Goal: Complete Application Form: Complete application form

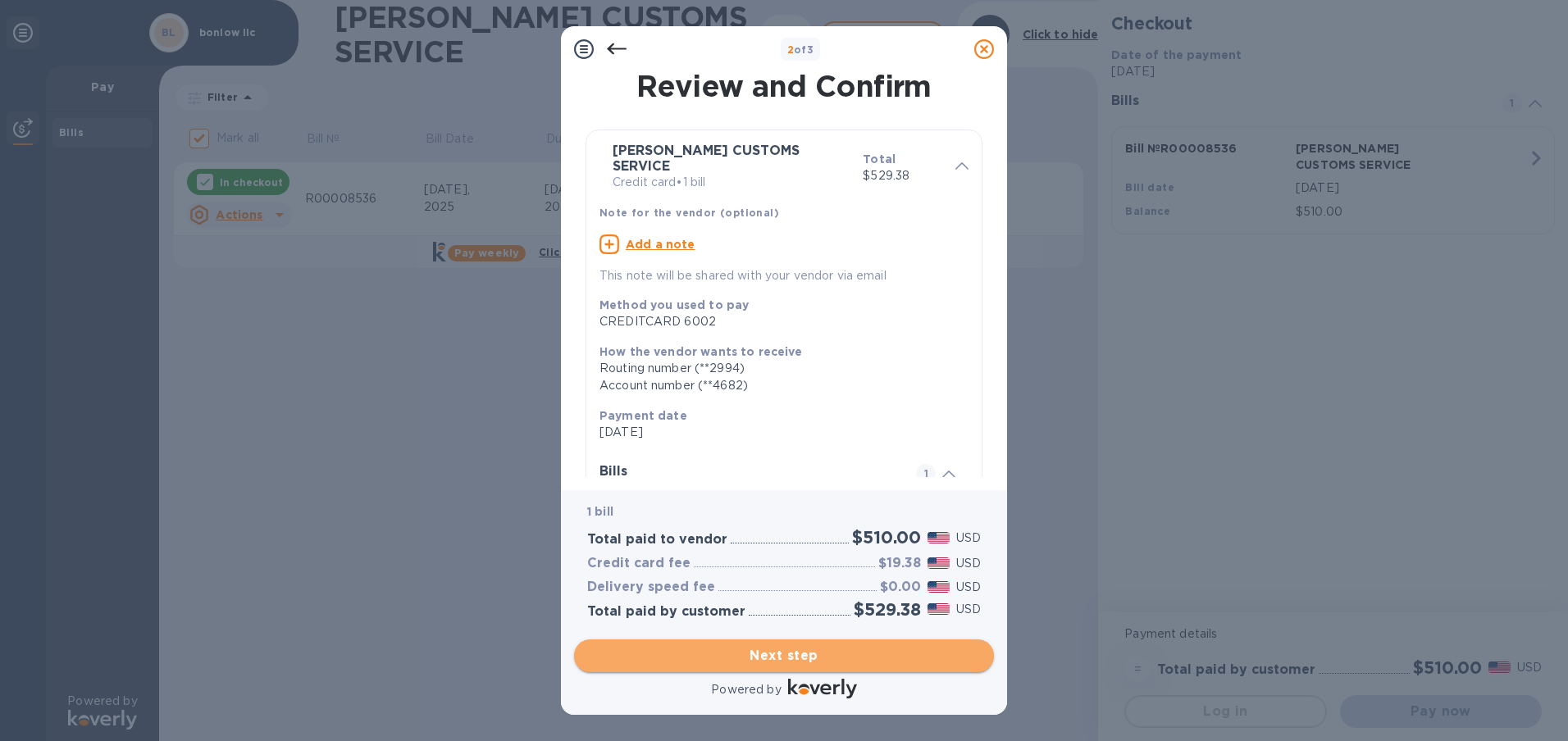
click at [776, 647] on span "Next step" at bounding box center [784, 656] width 393 height 19
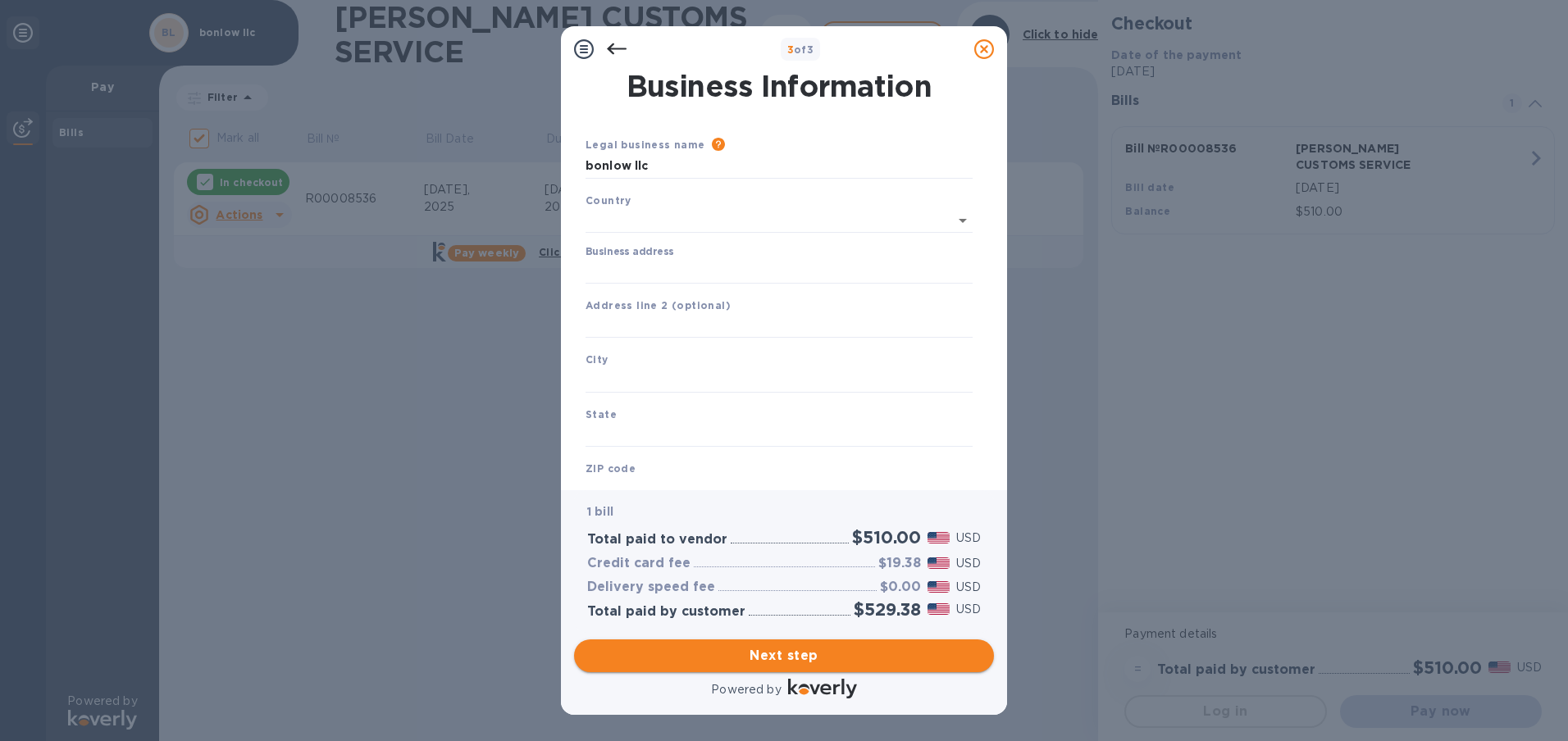
type input "[GEOGRAPHIC_DATA]"
click at [666, 267] on input "Business address" at bounding box center [779, 268] width 387 height 25
type input "[STREET_ADDRESS]"
type input "[PERSON_NAME]"
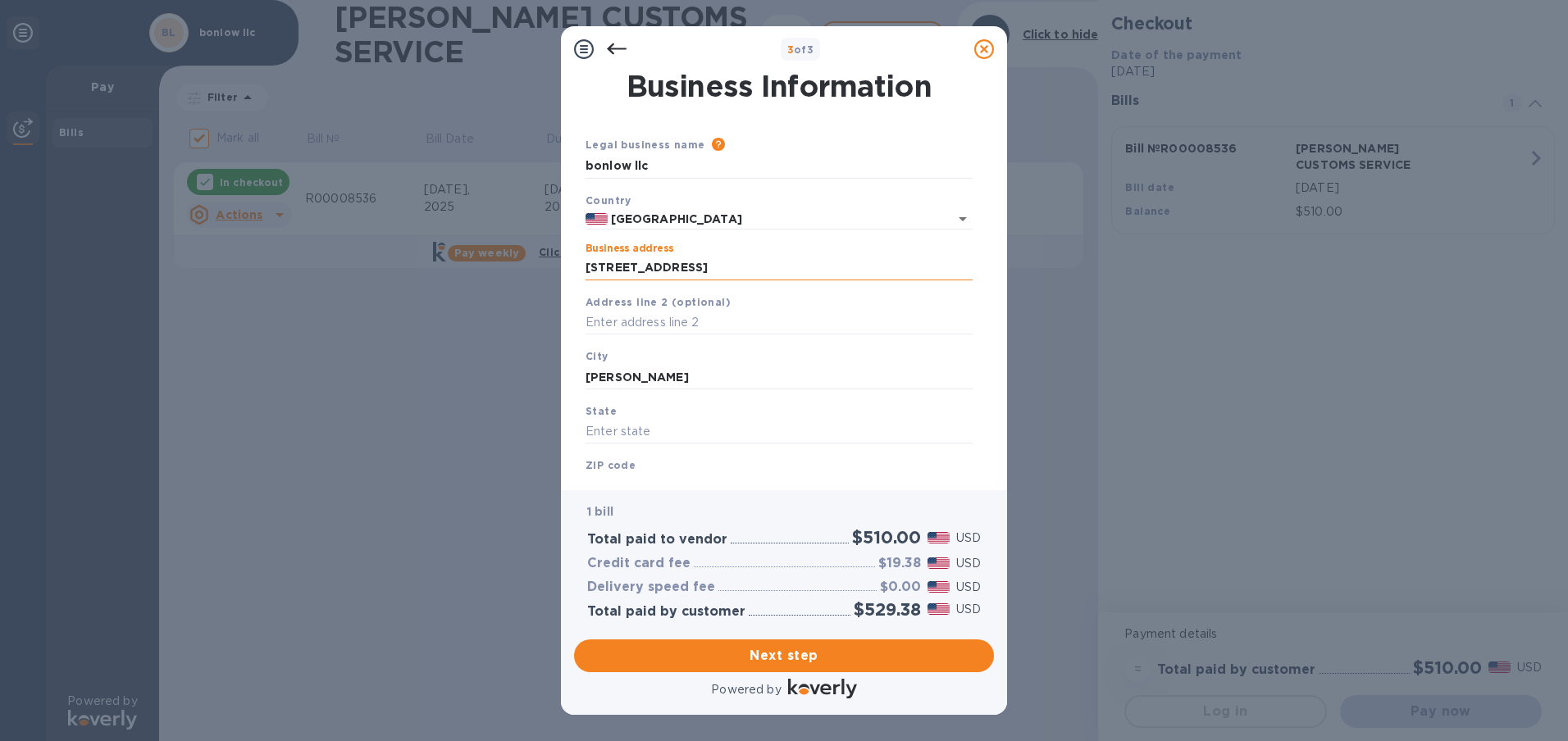
type input "[US_STATE]"
type input "78577"
click at [692, 469] on div "ZIP code 78577" at bounding box center [779, 477] width 400 height 55
drag, startPoint x: 994, startPoint y: 305, endPoint x: 992, endPoint y: 339, distance: 34.1
click at [992, 339] on div "Business Information Legal business name Please provide the legal name that app…" at bounding box center [784, 281] width 446 height 418
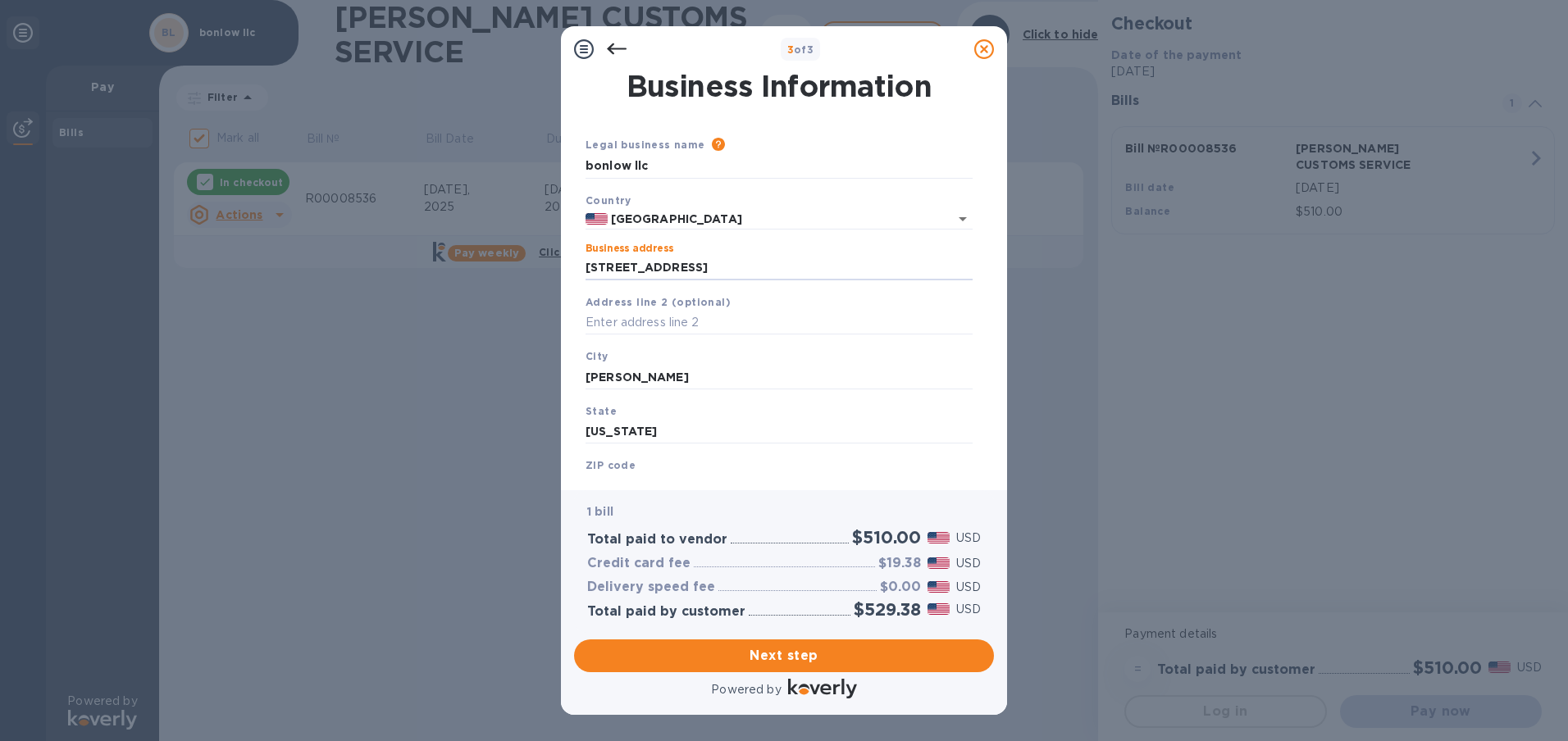
click at [638, 456] on div "ZIP code 78577" at bounding box center [779, 477] width 400 height 55
type input "[US_STATE]"
click at [668, 459] on div "ZIP code 78577" at bounding box center [779, 477] width 400 height 55
click at [806, 650] on span "Next step" at bounding box center [784, 656] width 393 height 19
click at [706, 379] on input "[PERSON_NAME]" at bounding box center [779, 378] width 387 height 25
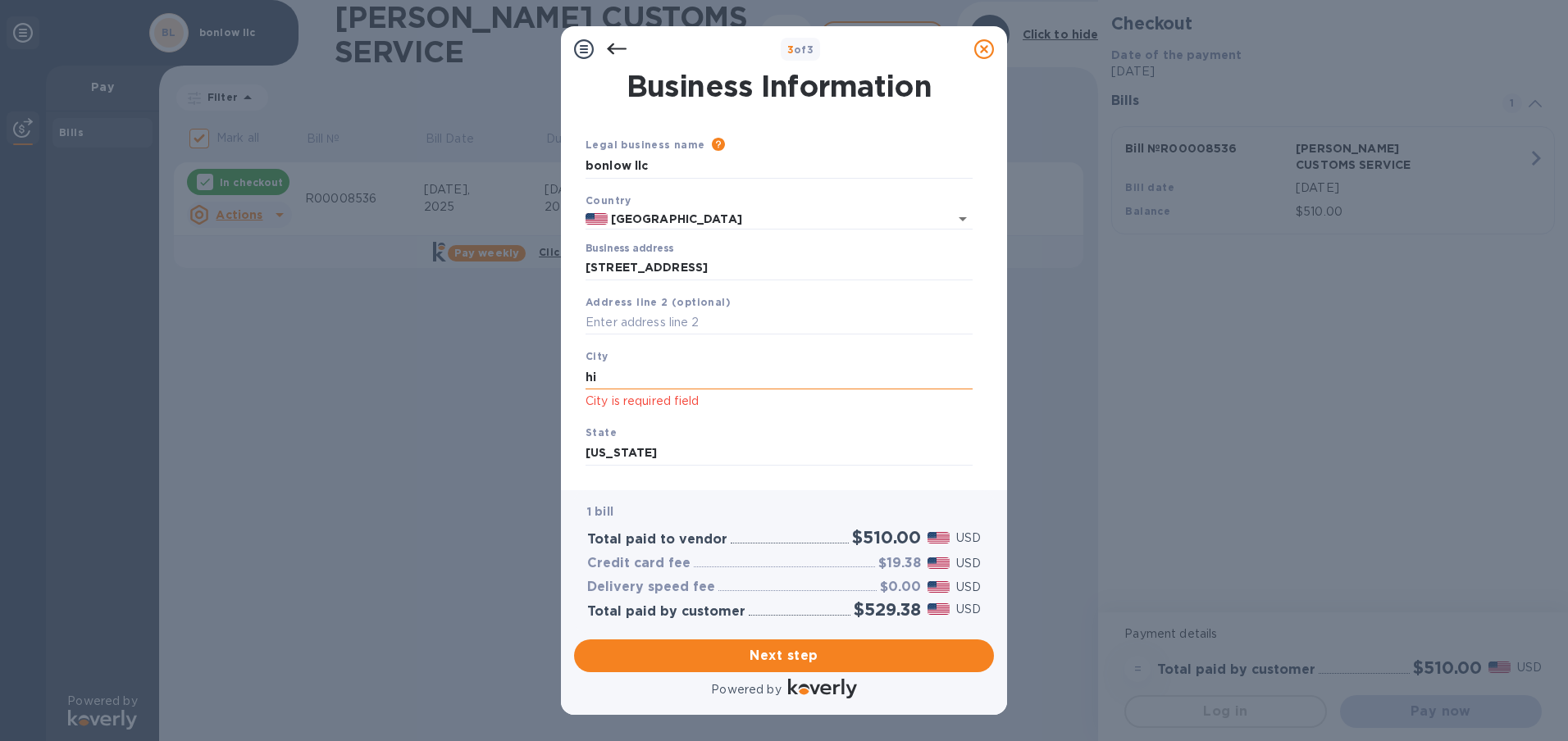
type input "h"
type input "[PERSON_NAME]"
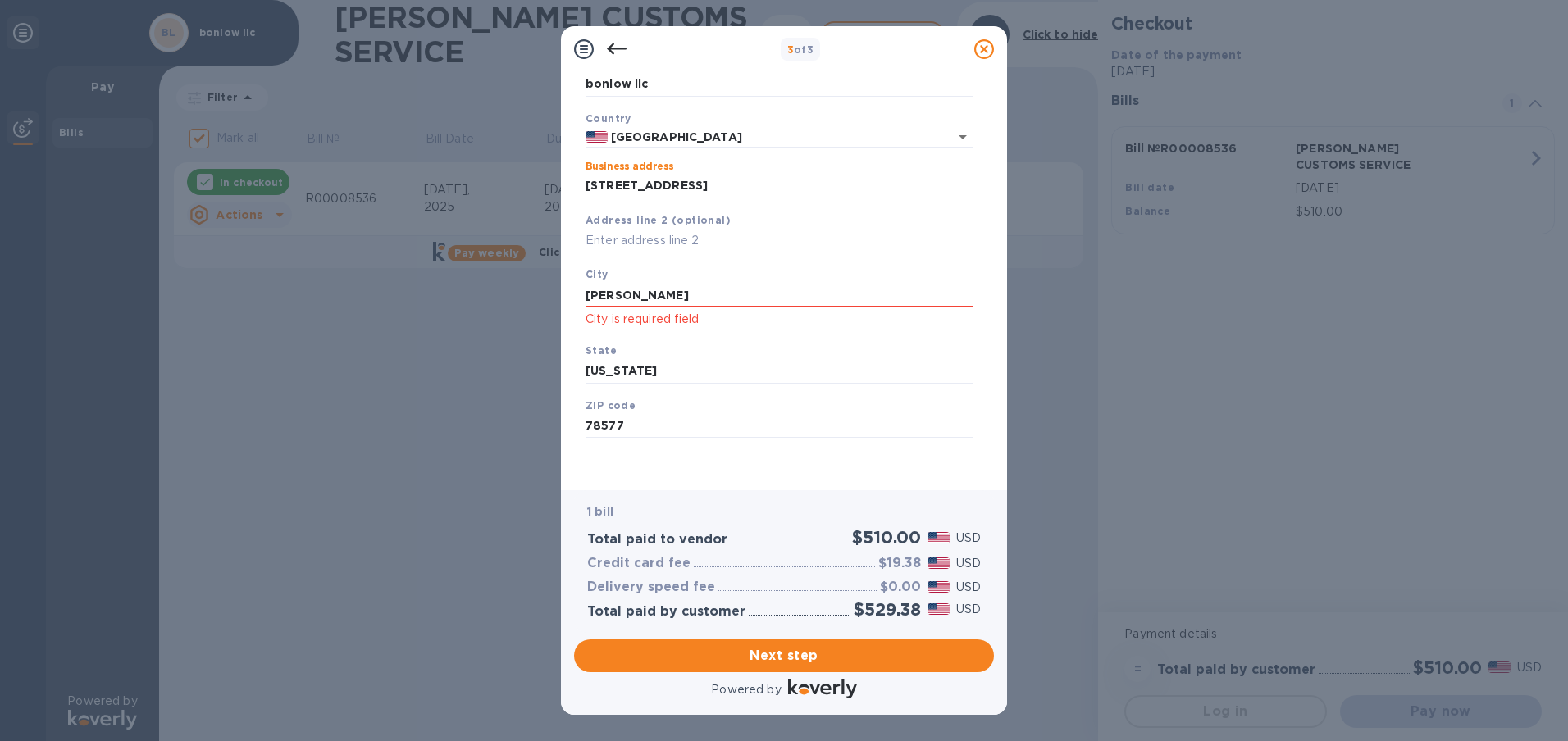
click at [742, 183] on input "[STREET_ADDRESS]" at bounding box center [779, 186] width 387 height 25
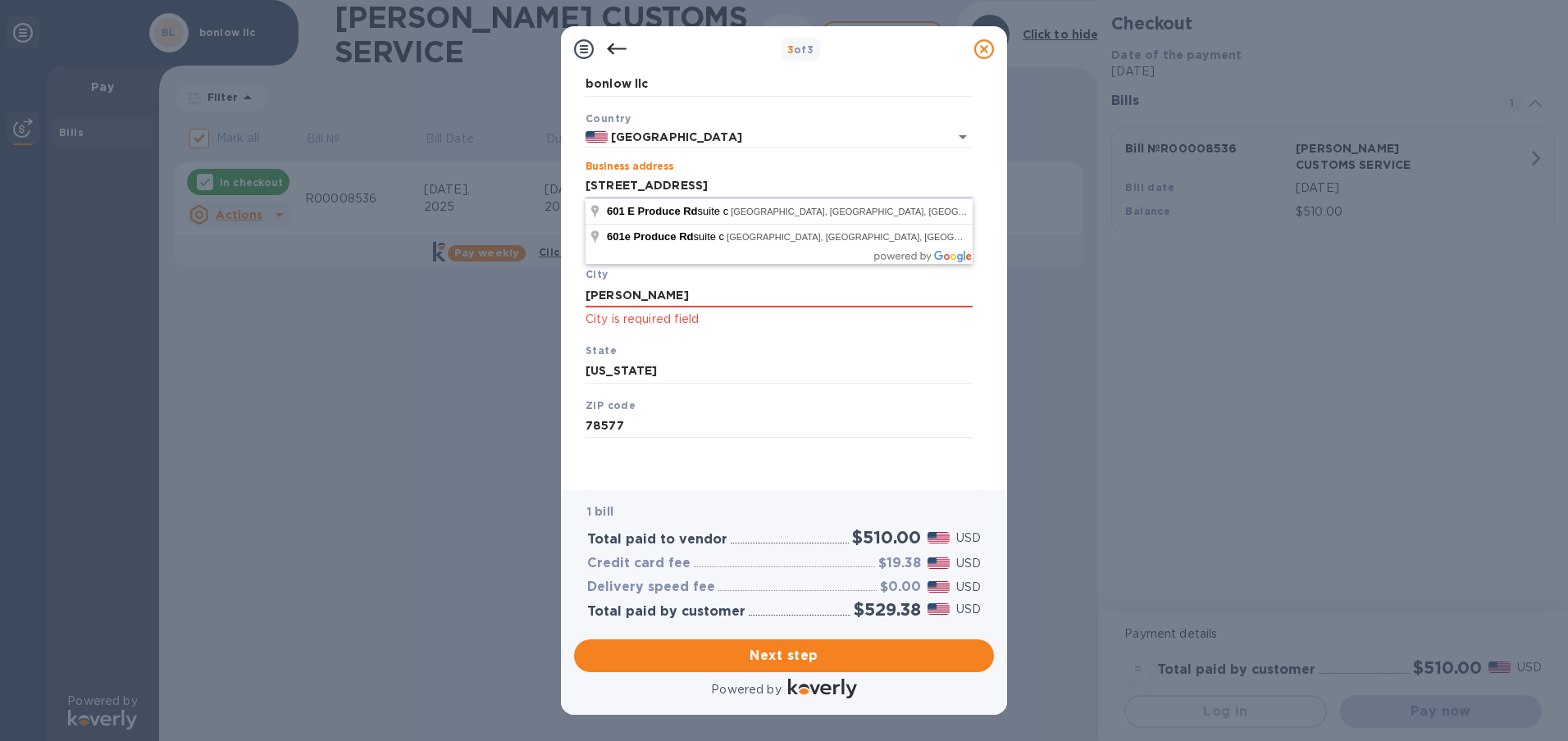
type input "[STREET_ADDRESS]"
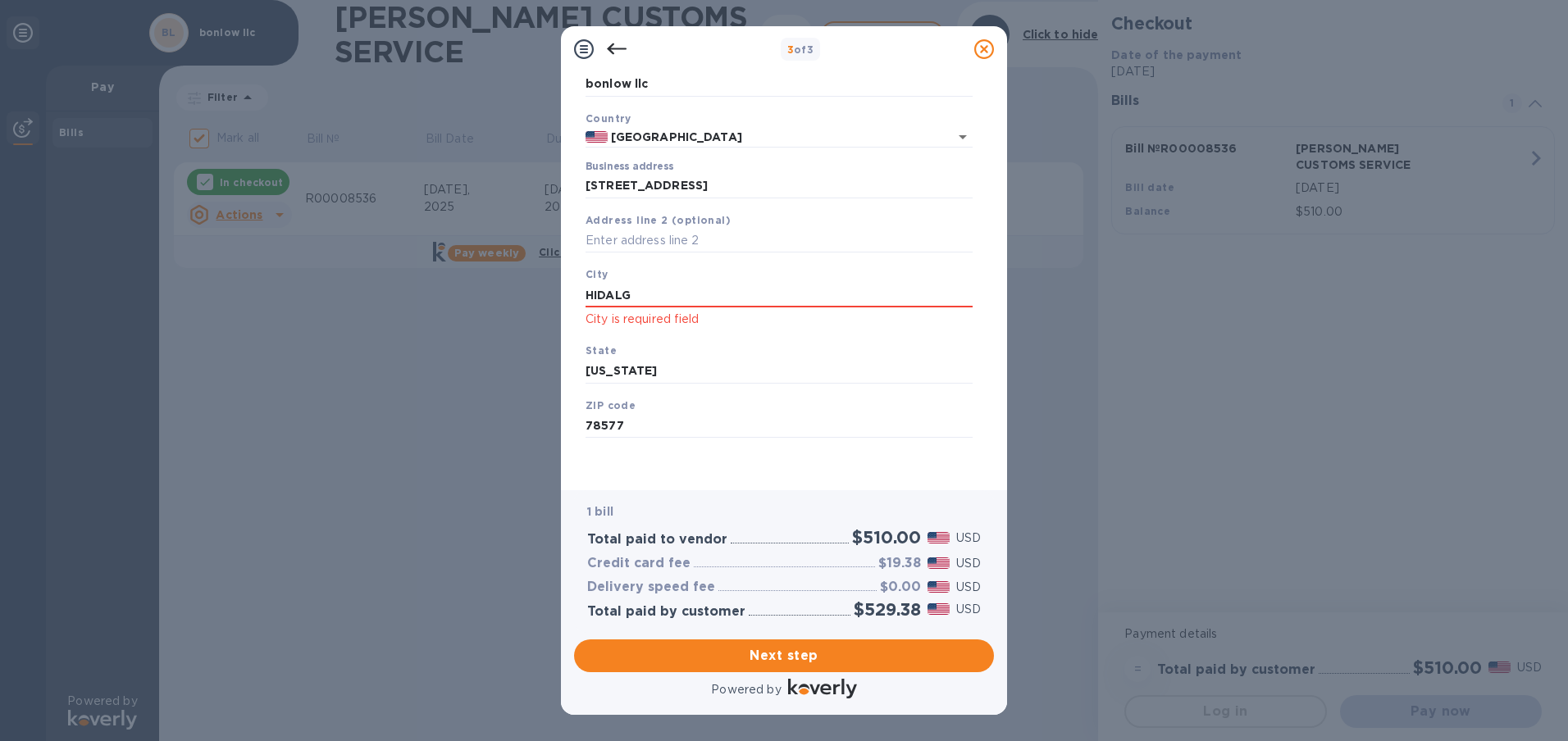
type input "[PERSON_NAME]"
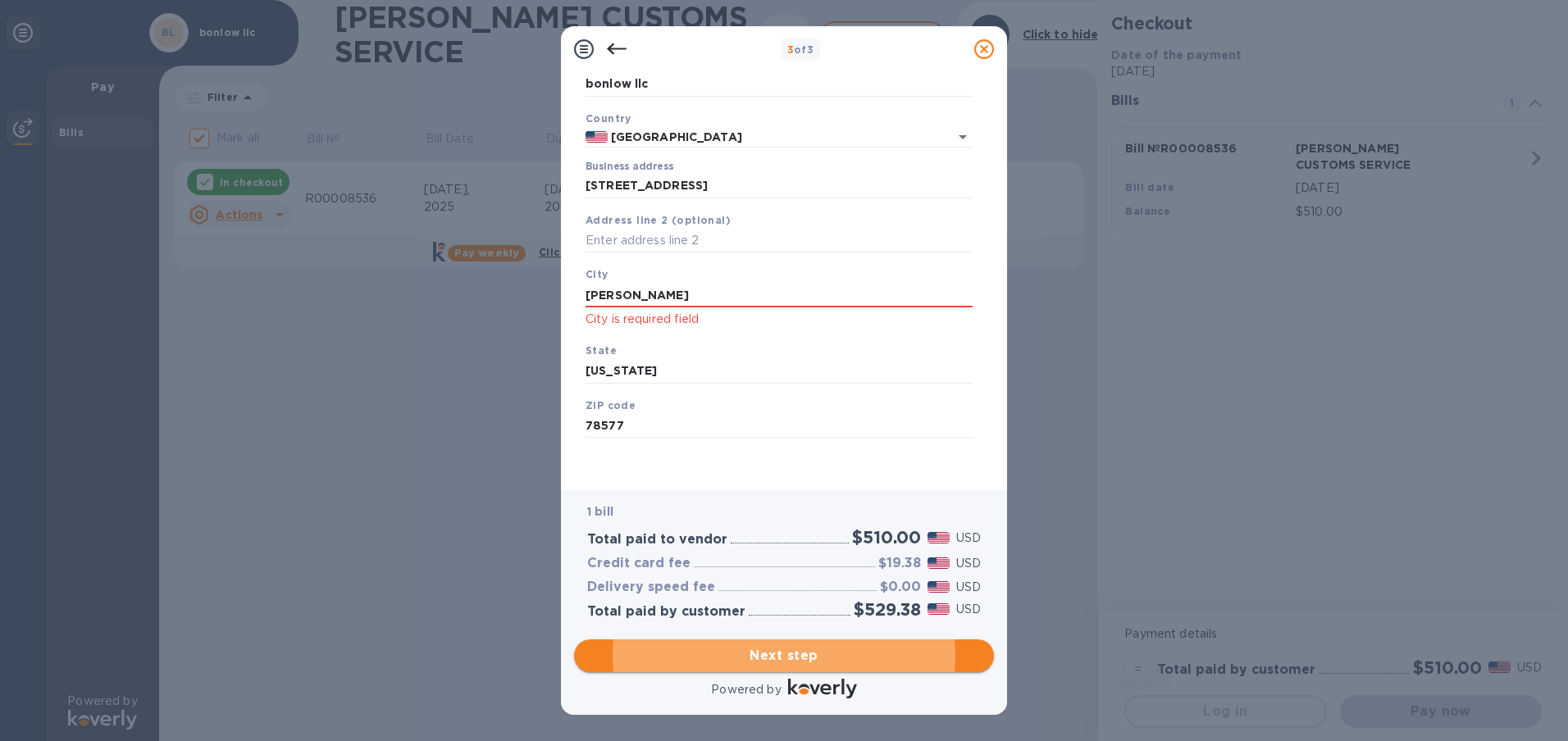
click at [830, 648] on span "Next step" at bounding box center [784, 656] width 393 height 19
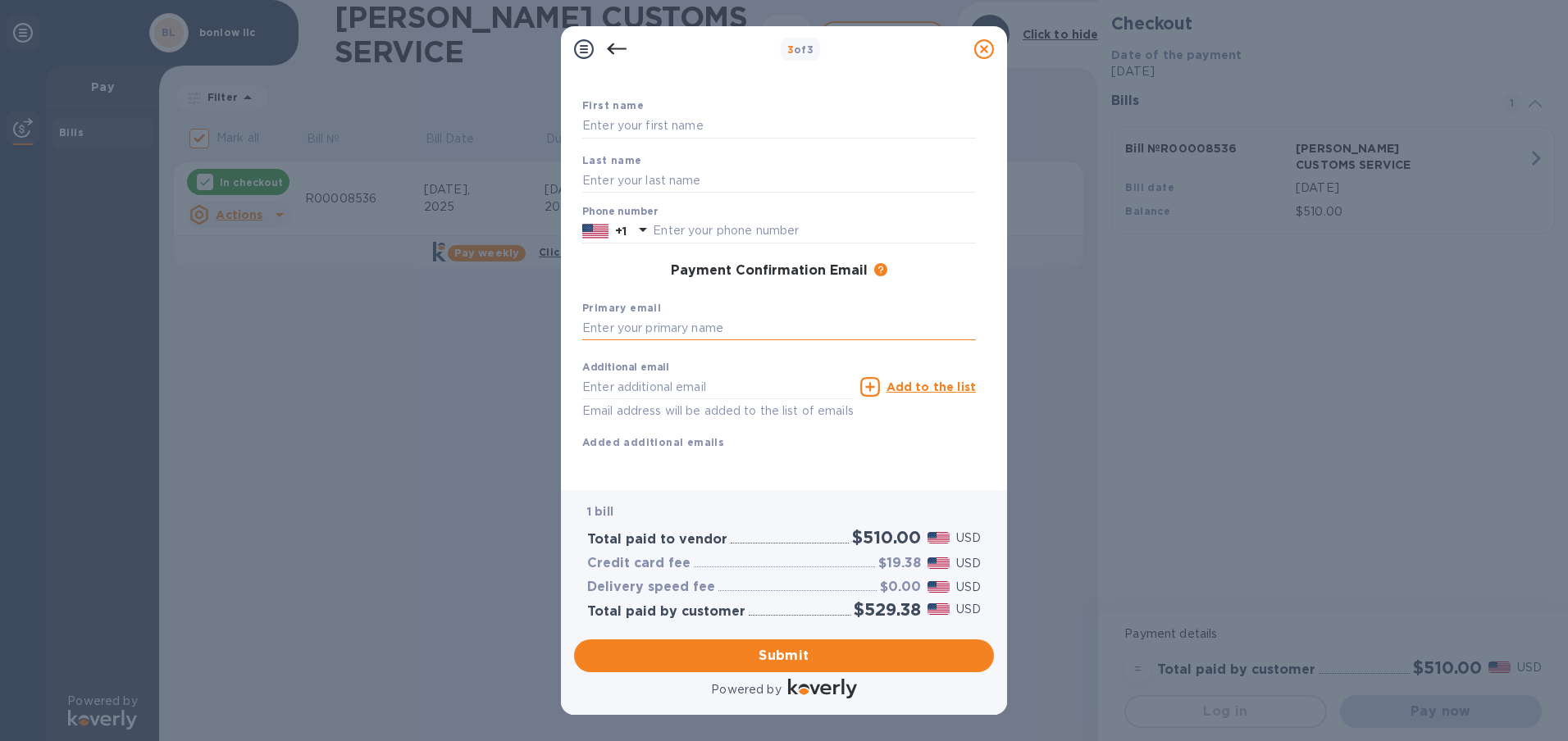
click at [631, 317] on input "text" at bounding box center [779, 329] width 393 height 25
type input "[EMAIL_ADDRESS][DOMAIN_NAME]"
type input "[PERSON_NAME]"
type input "9565757090"
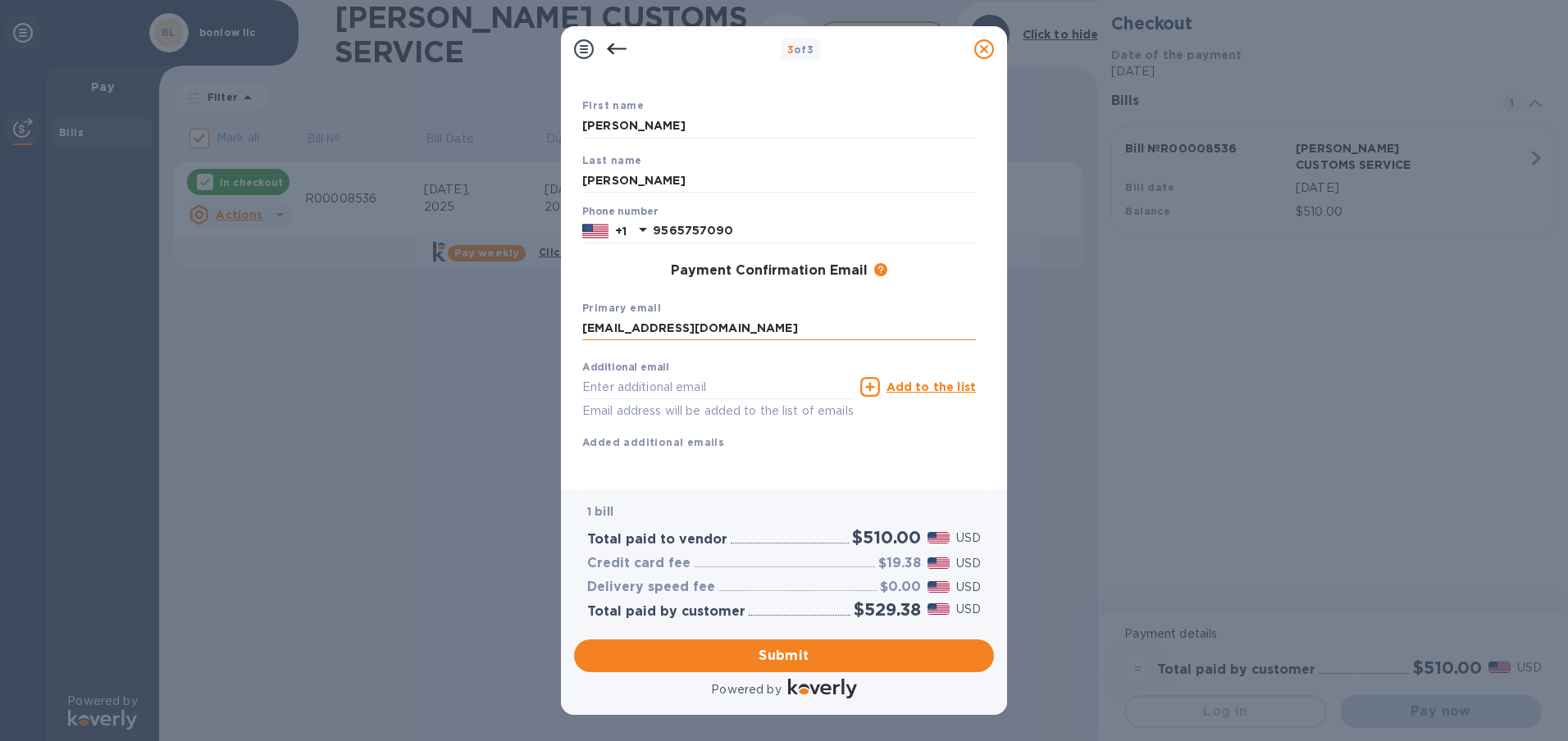
type input "[EMAIL_ADDRESS][DOMAIN_NAME]"
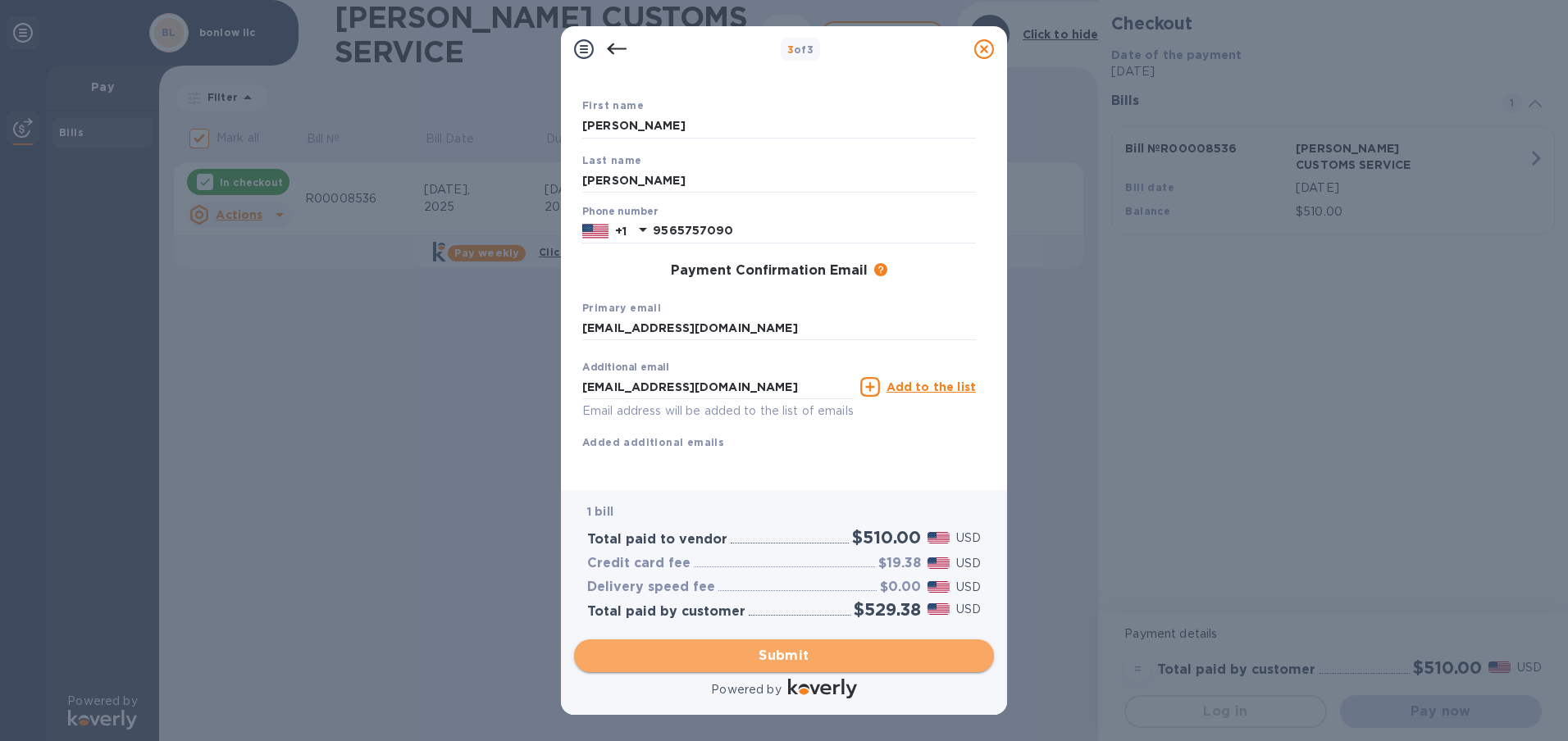
click at [790, 657] on span "Submit" at bounding box center [784, 656] width 393 height 19
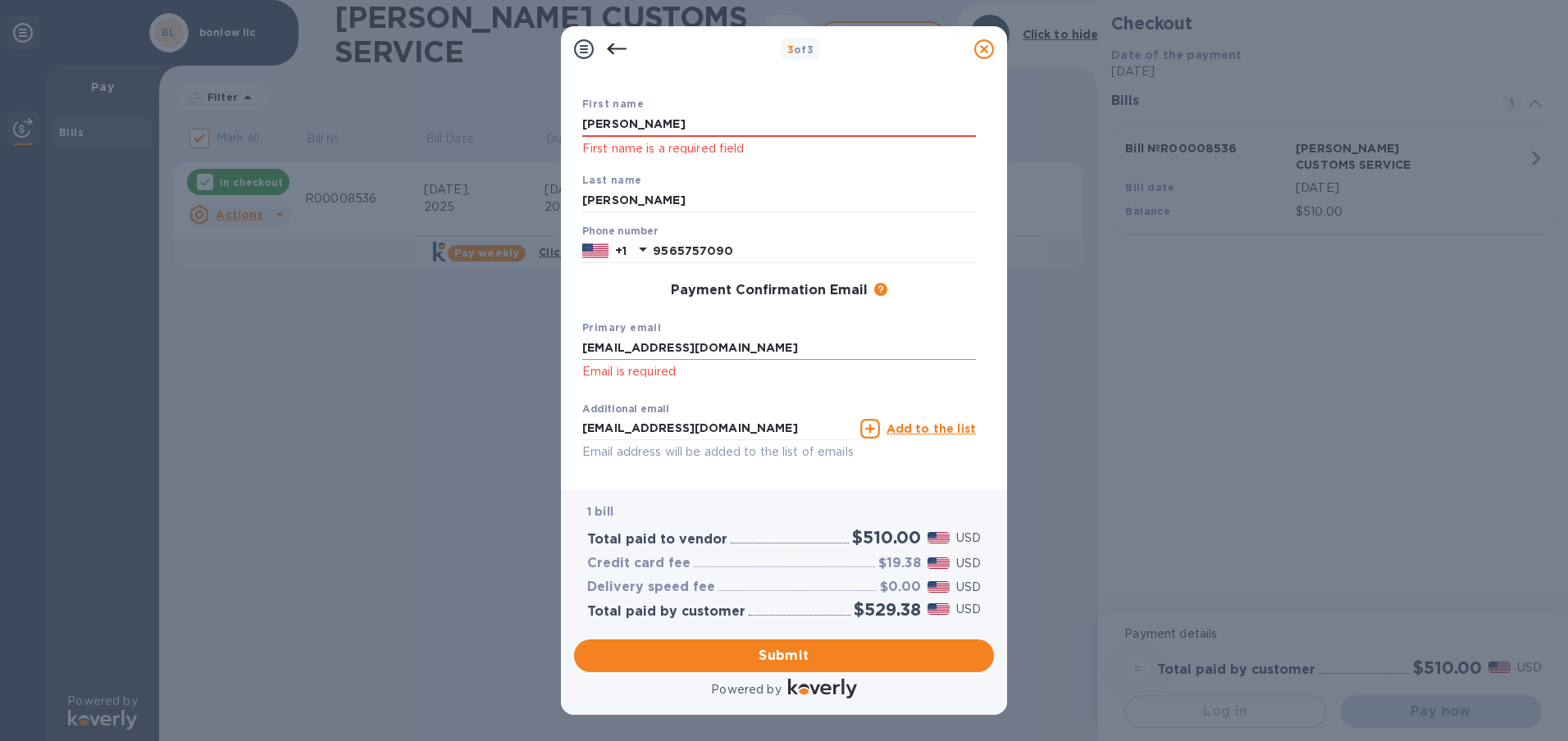
click at [819, 348] on input "[EMAIL_ADDRESS][DOMAIN_NAME]" at bounding box center [779, 348] width 393 height 25
type input "[EMAIL_ADDRESS][DOMAIN_NAME]"
click at [793, 427] on input "[EMAIL_ADDRESS][DOMAIN_NAME]" at bounding box center [718, 429] width 272 height 25
type input "[EMAIL_ADDRESS][DOMAIN_NAME]"
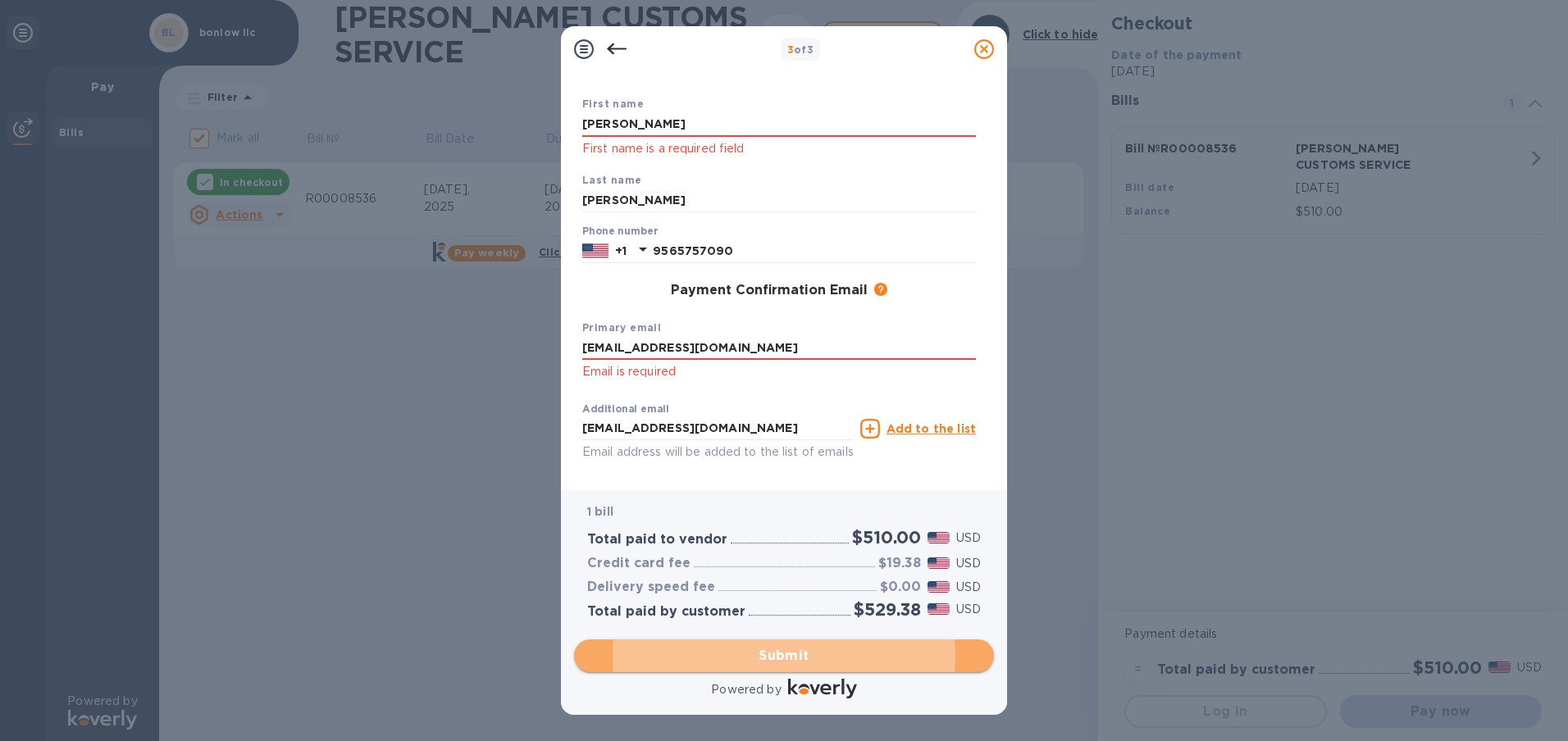
click at [790, 662] on span "Submit" at bounding box center [784, 656] width 393 height 19
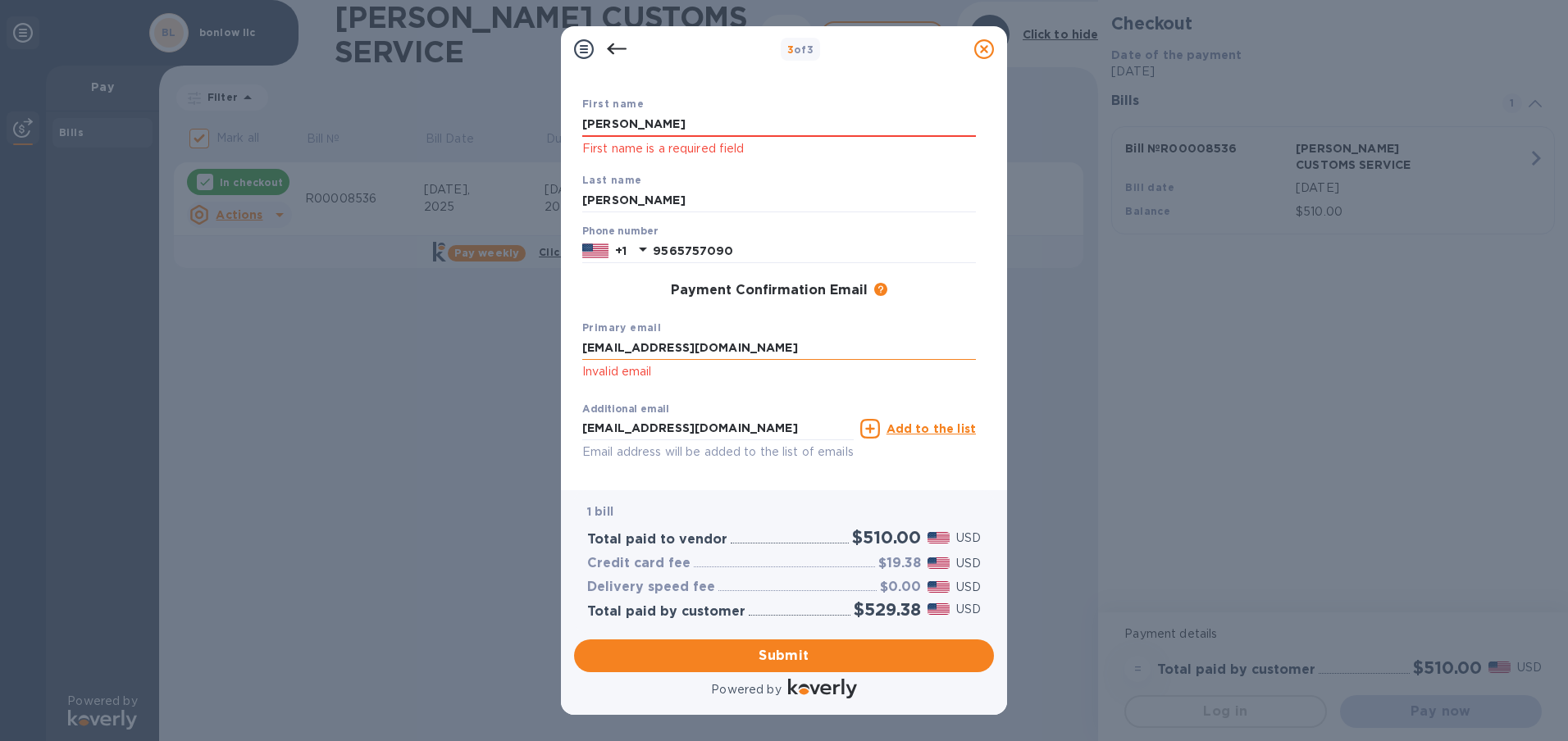
click at [778, 343] on input "[EMAIL_ADDRESS][DOMAIN_NAME]" at bounding box center [779, 348] width 393 height 25
drag, startPoint x: 775, startPoint y: 344, endPoint x: 457, endPoint y: 326, distance: 318.5
click at [457, 326] on div "3 of 3 Payment Contact Information First name [PERSON_NAME] First name is a req…" at bounding box center [784, 370] width 1568 height 741
click at [719, 131] on input "[PERSON_NAME]" at bounding box center [779, 124] width 393 height 25
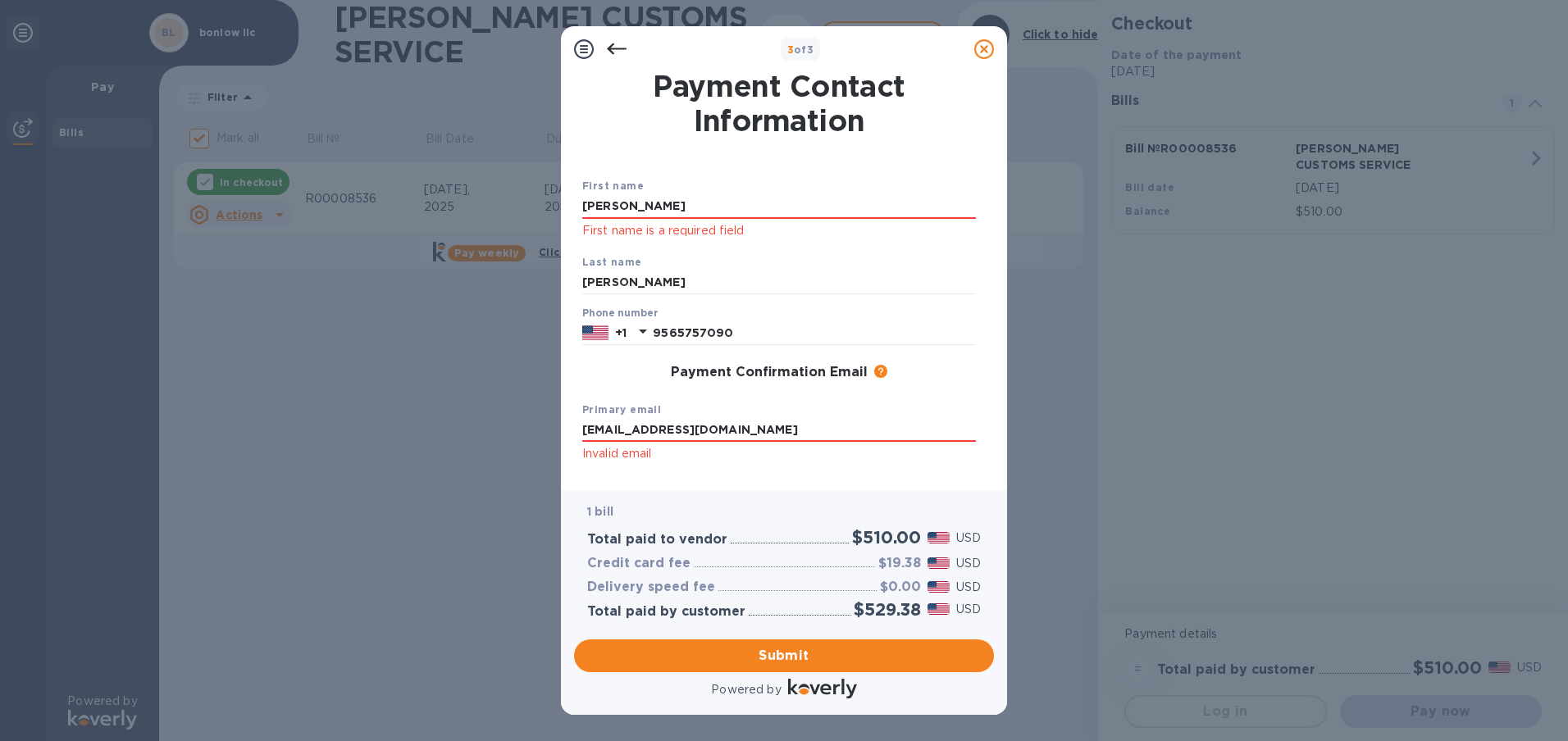
drag, startPoint x: 703, startPoint y: 133, endPoint x: 426, endPoint y: 65, distance: 285.2
click at [426, 65] on div "3 of 3 Payment Contact Information First name [PERSON_NAME] First name is a req…" at bounding box center [784, 370] width 1568 height 741
type input "[PERSON_NAME]"
type input "L"
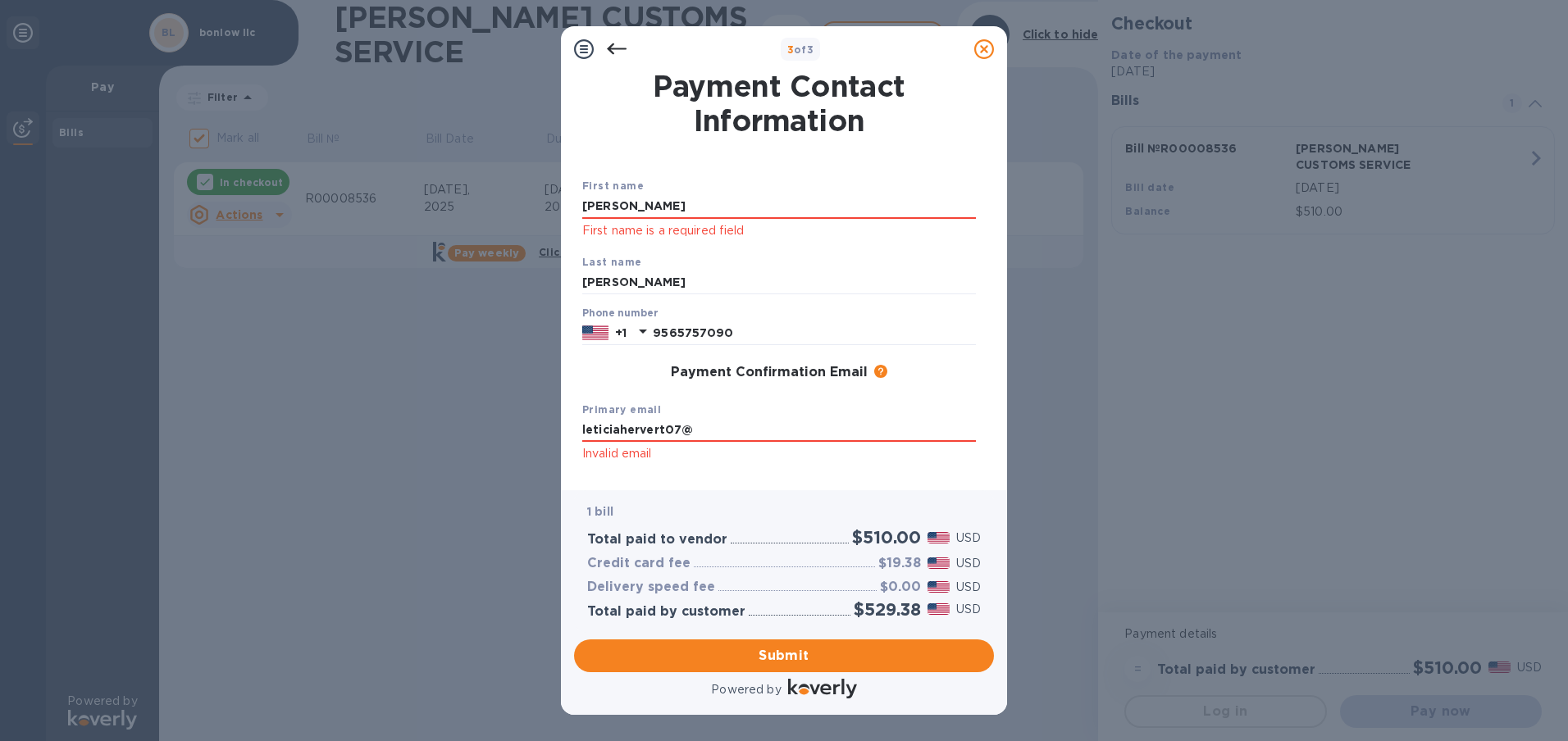
type input "[EMAIL_ADDRESS][DOMAIN_NAME]"
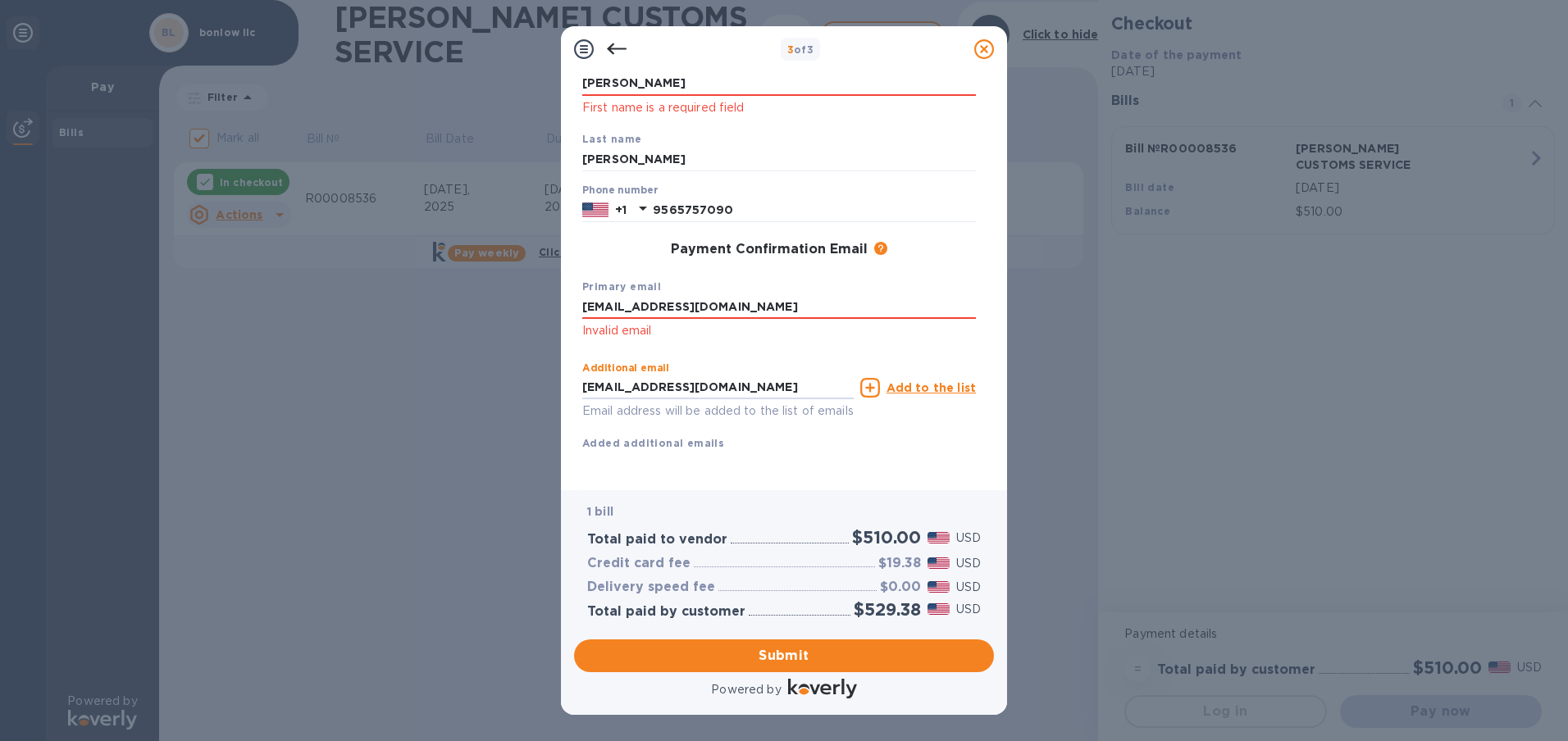
type input "[EMAIL_ADDRESS][DOMAIN_NAME]"
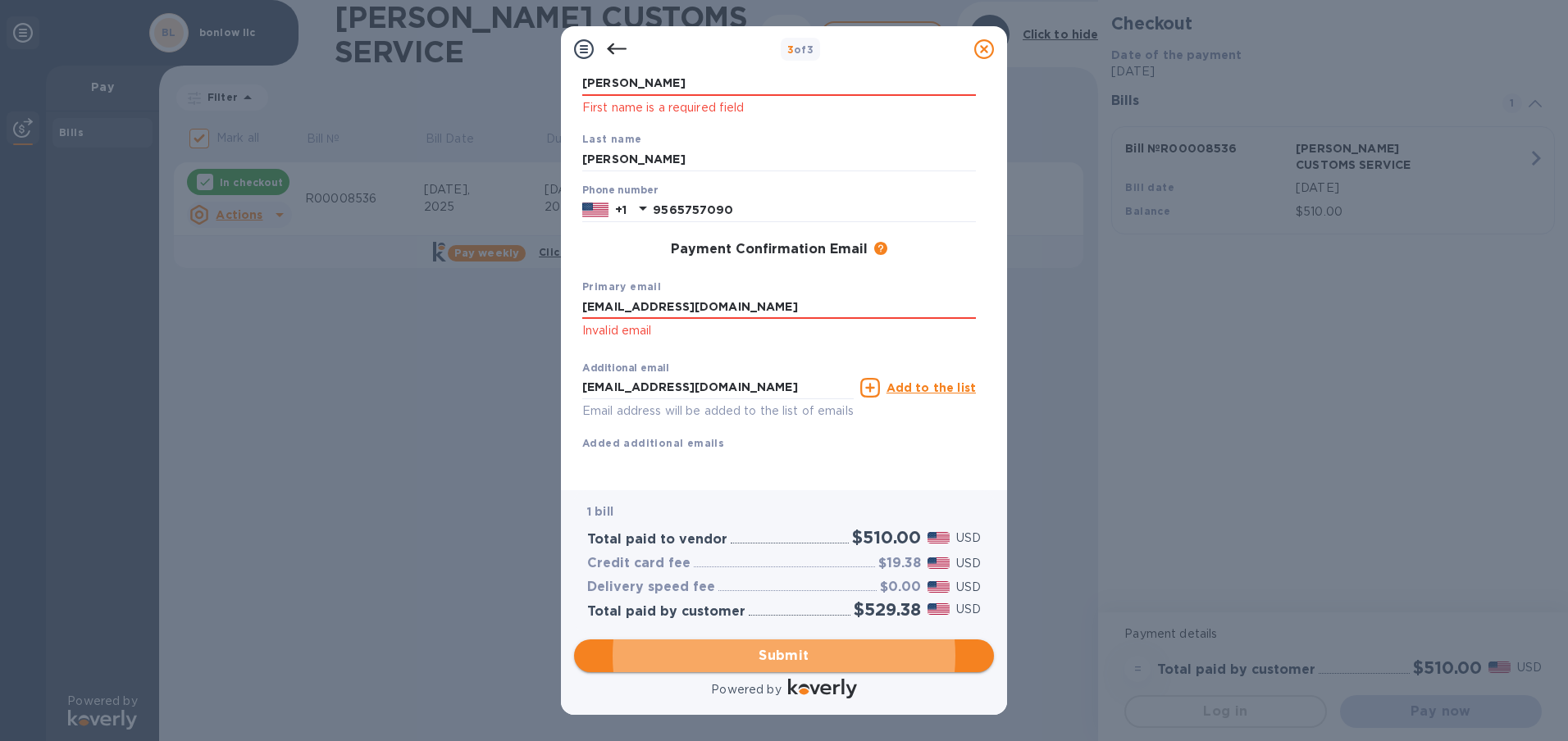
click at [765, 654] on span "Submit" at bounding box center [784, 656] width 393 height 19
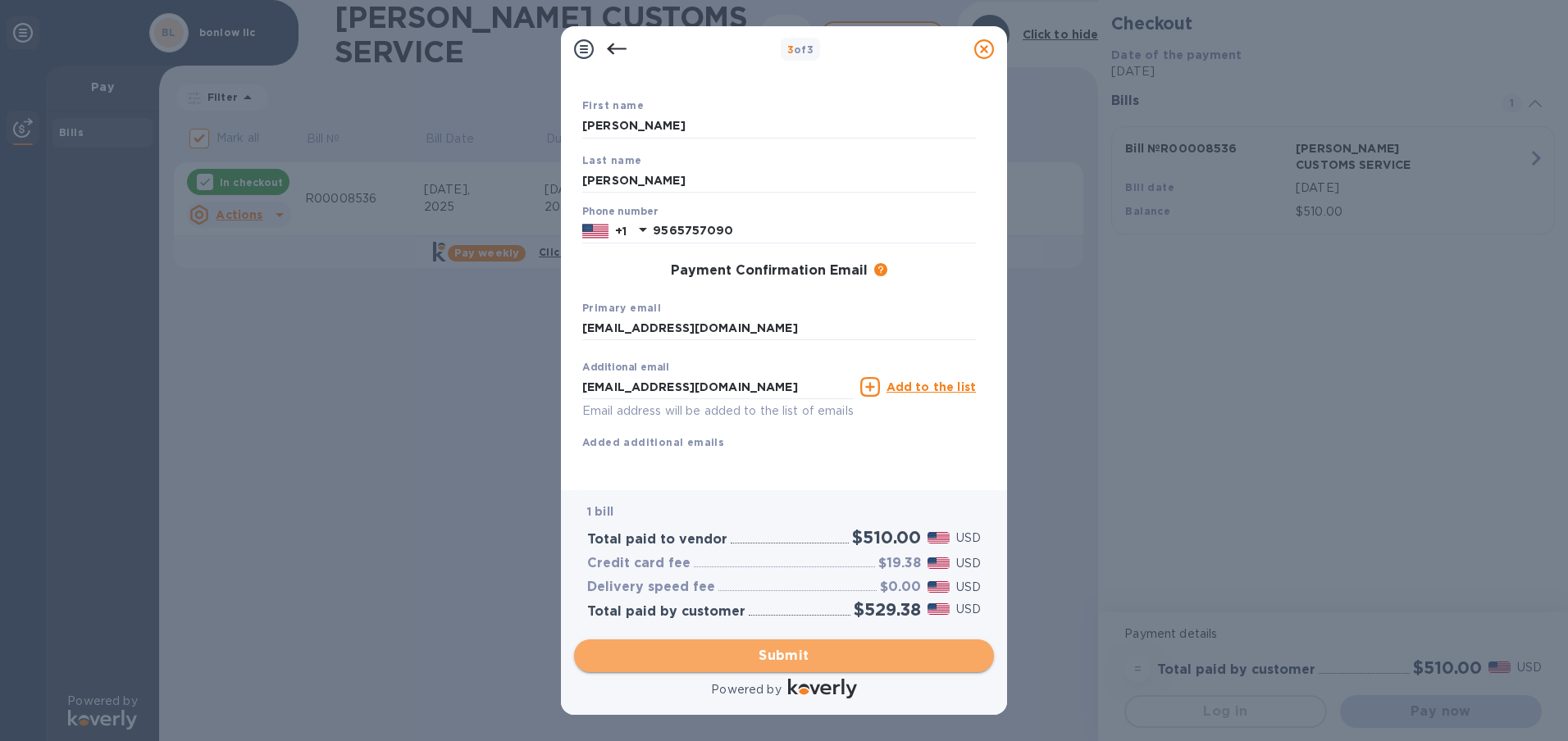
scroll to position [99, 0]
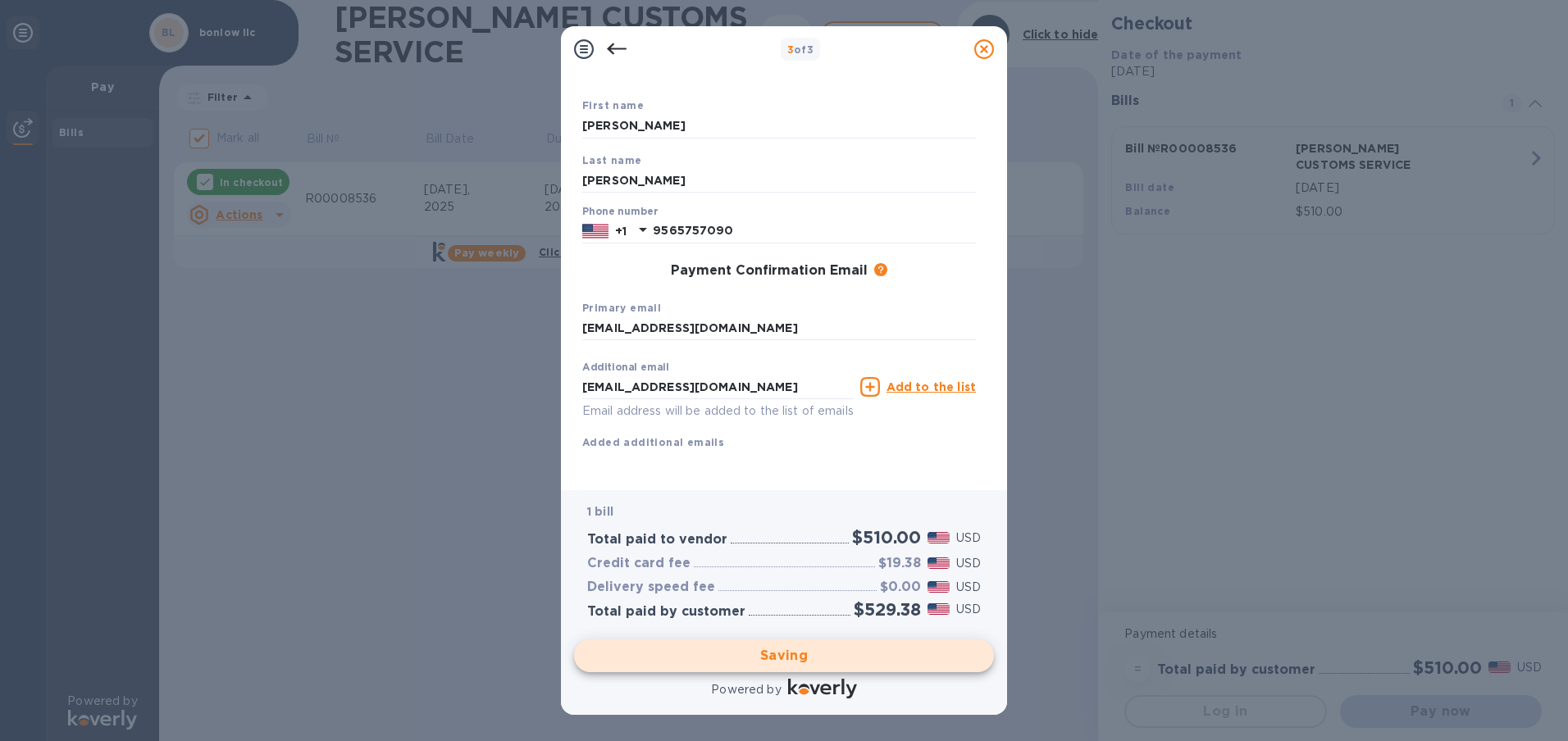
checkbox input "false"
